Goal: Information Seeking & Learning: Learn about a topic

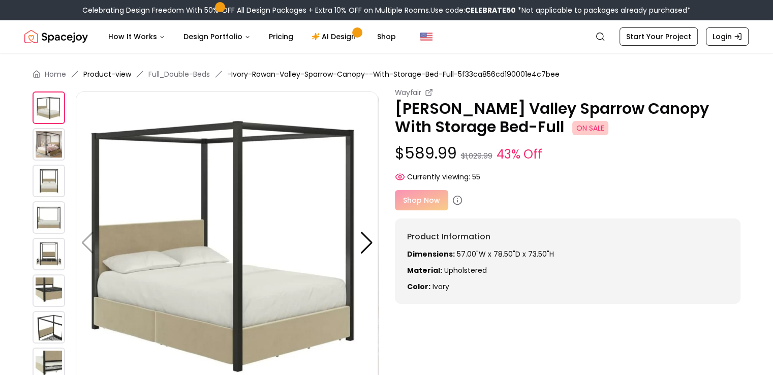
click at [111, 74] on link "Product-view" at bounding box center [107, 74] width 48 height 10
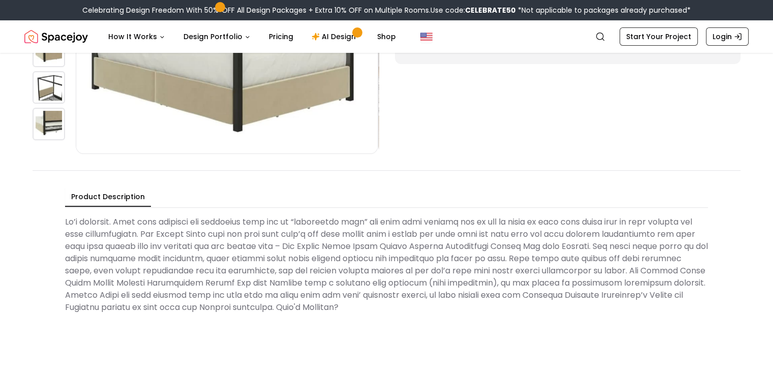
scroll to position [348, 0]
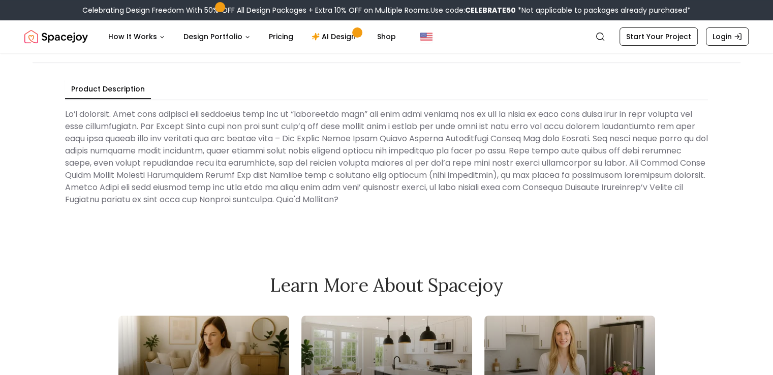
click at [128, 85] on Description "Product Description" at bounding box center [108, 89] width 86 height 19
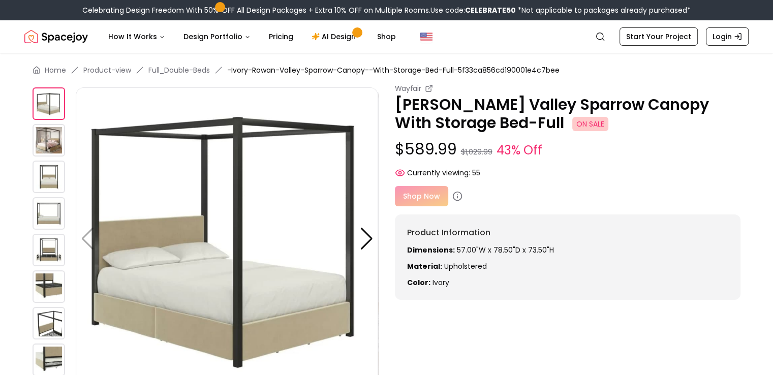
scroll to position [0, 0]
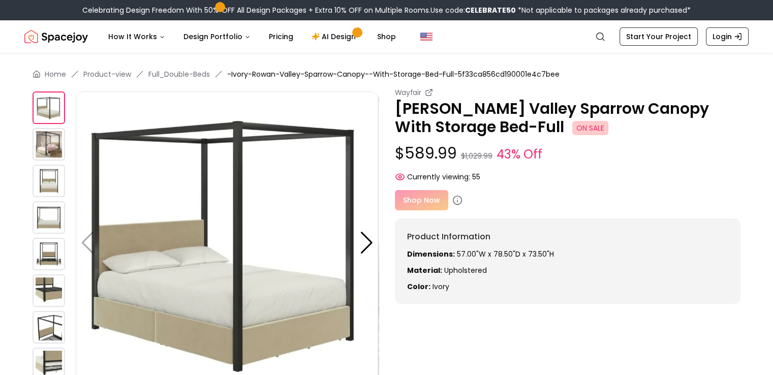
click at [590, 174] on div "Currently viewing: 55" at bounding box center [568, 177] width 346 height 10
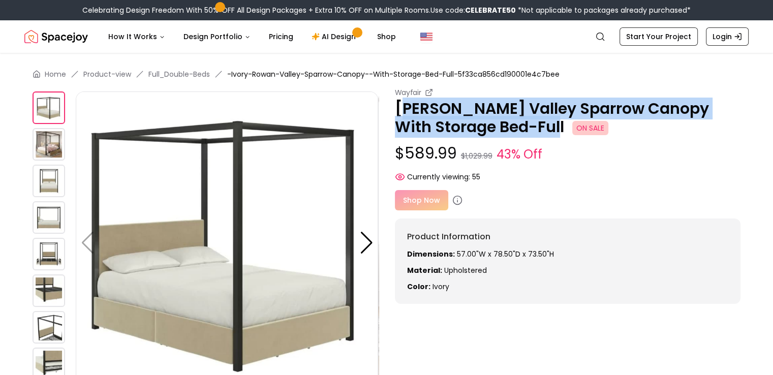
drag, startPoint x: 392, startPoint y: 105, endPoint x: 525, endPoint y: 134, distance: 136.3
click at [525, 134] on div "Wayfair [PERSON_NAME] Valley Sparrow Canopy With Storage Bed-Full ON SALE $589.…" at bounding box center [387, 240] width 708 height 306
copy p "[PERSON_NAME] Valley Sparrow Canopy With Storage Bed-Full"
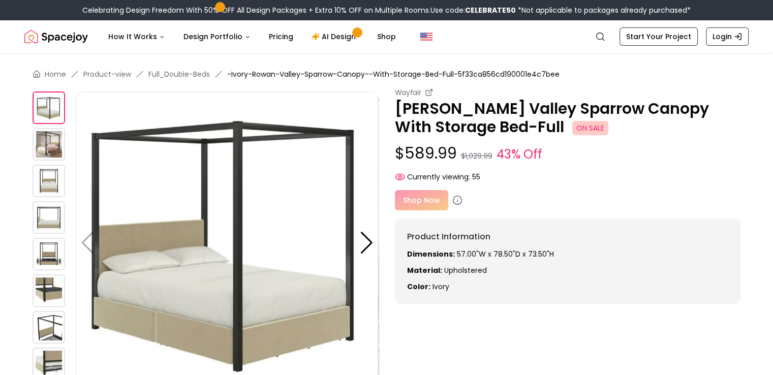
click at [626, 168] on div "Wayfair [PERSON_NAME][GEOGRAPHIC_DATA] Sparrow Canopy With Storage Bed-Full ON …" at bounding box center [568, 134] width 346 height 95
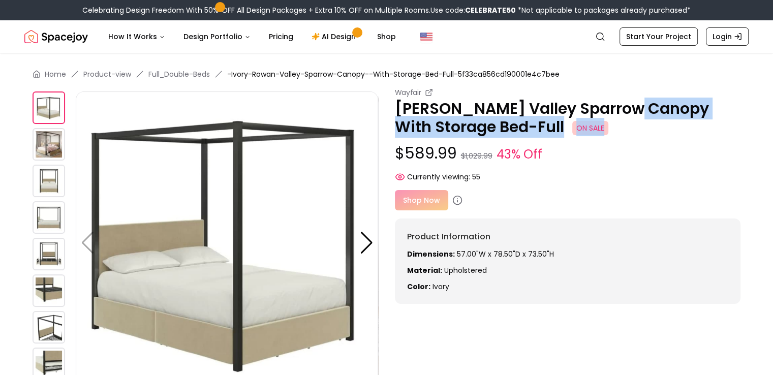
drag, startPoint x: 614, startPoint y: 104, endPoint x: 638, endPoint y: 131, distance: 36.0
click at [638, 131] on p "[PERSON_NAME] Valley Sparrow Canopy With Storage Bed-Full ON SALE" at bounding box center [568, 118] width 346 height 37
copy p "Canopy With Storage Bed-Full ON SALE"
